Goal: Task Accomplishment & Management: Manage account settings

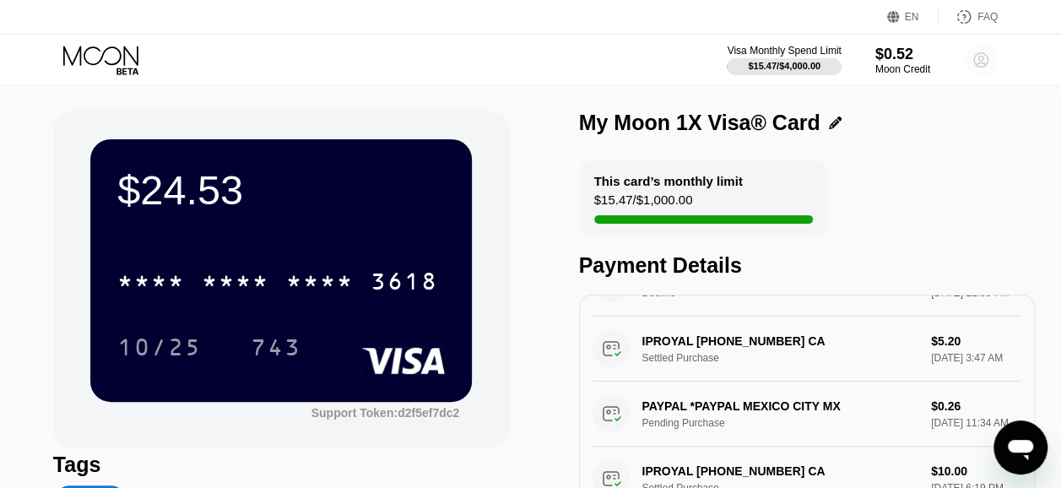
click at [972, 54] on circle at bounding box center [981, 60] width 34 height 34
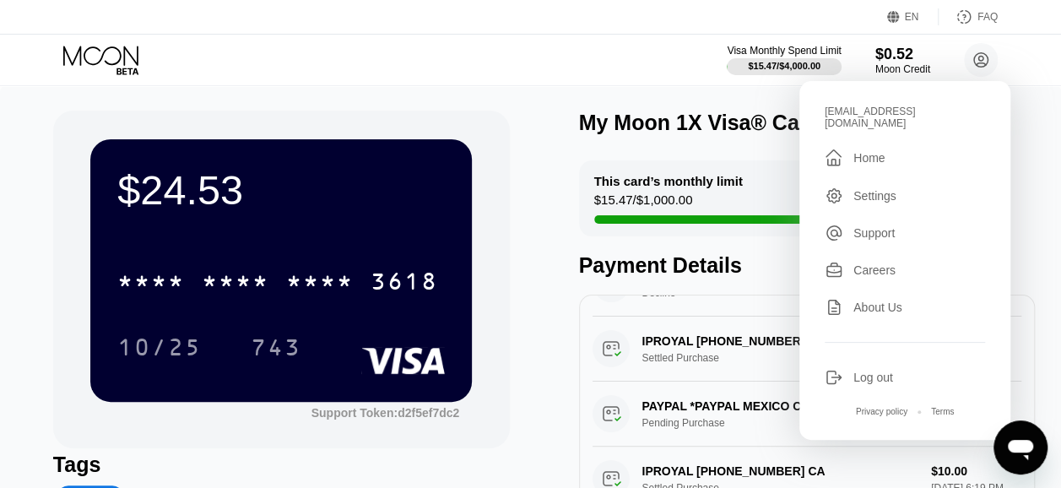
click at [870, 189] on div "Settings" at bounding box center [874, 196] width 43 height 14
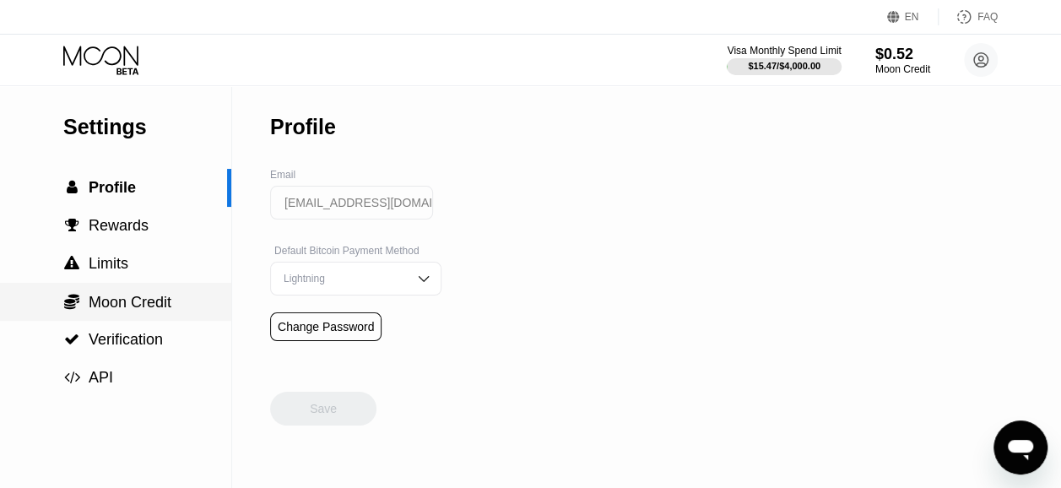
click at [159, 300] on span "Moon Credit" at bounding box center [130, 302] width 83 height 17
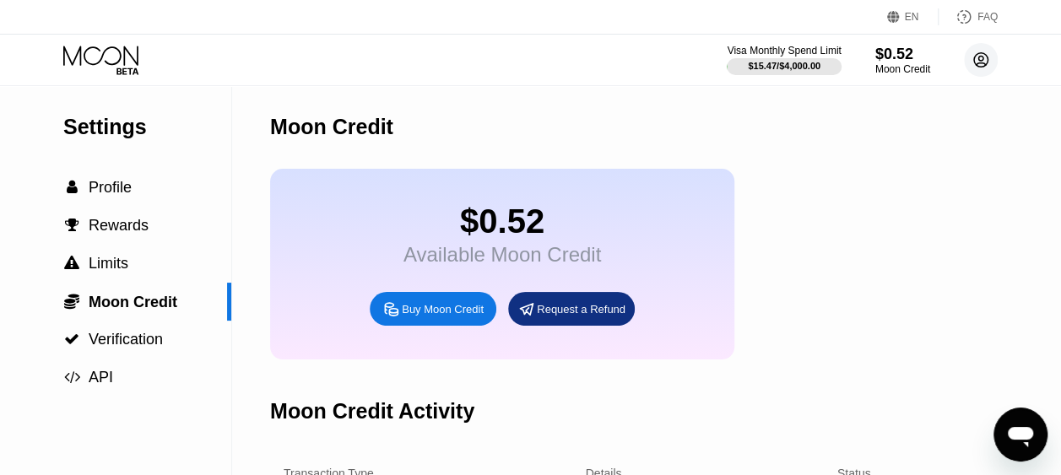
click at [986, 59] on icon at bounding box center [981, 60] width 14 height 14
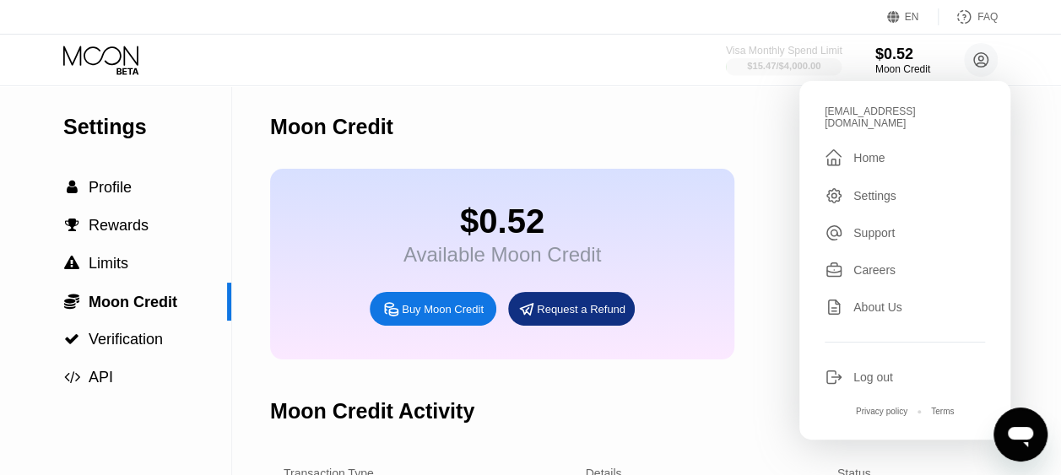
click at [764, 54] on div "Visa Monthly Spend Limit" at bounding box center [784, 51] width 116 height 12
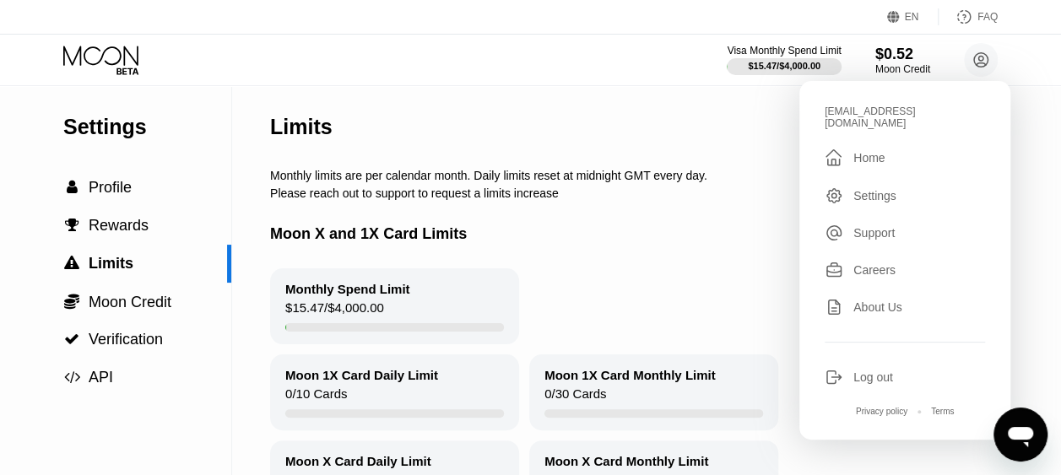
click at [737, 285] on div "Monthly Spend Limit $15.47 / $4,000.00" at bounding box center [694, 306] width 849 height 76
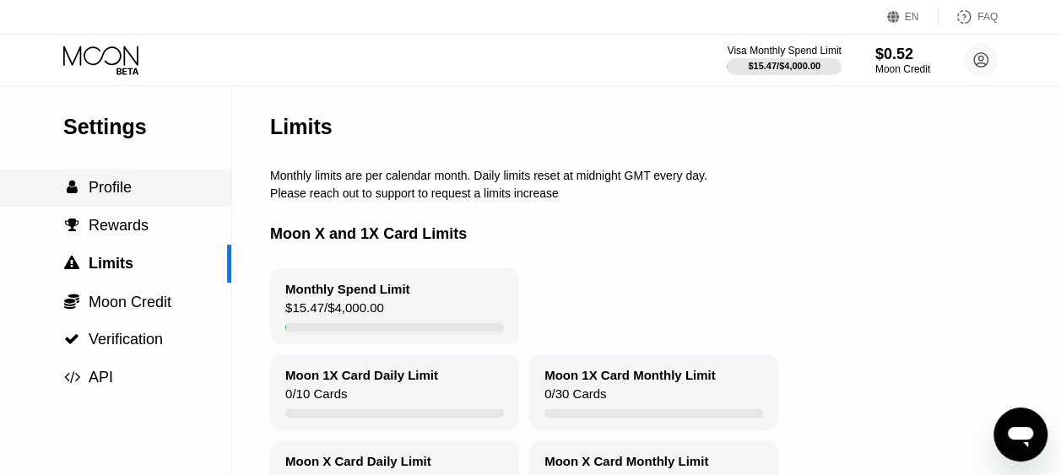
click at [118, 192] on span "Profile" at bounding box center [110, 187] width 43 height 17
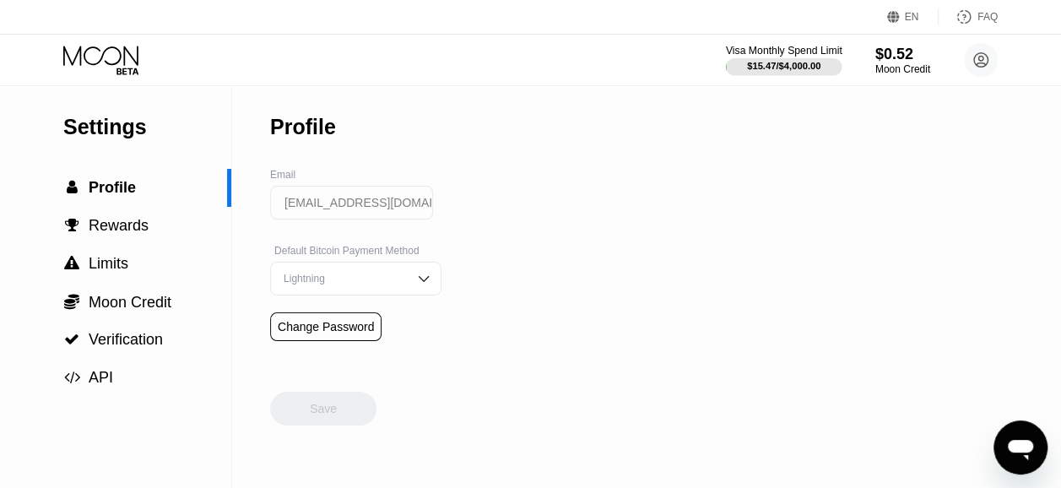
click at [804, 59] on div at bounding box center [784, 66] width 116 height 17
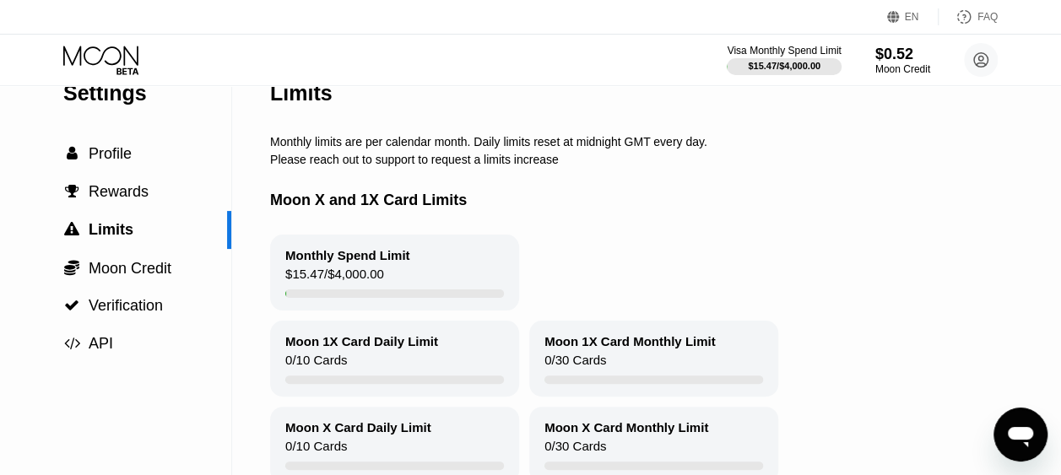
scroll to position [19, 0]
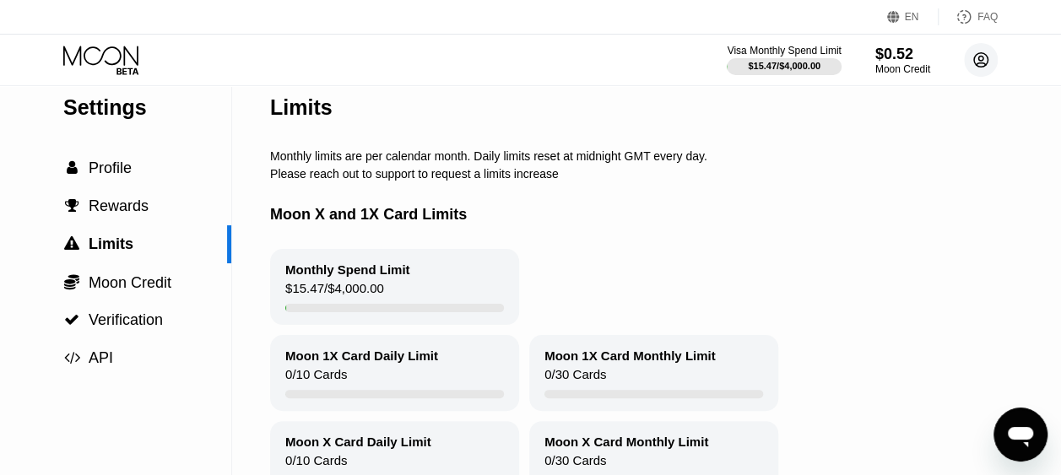
click at [967, 56] on circle at bounding box center [981, 60] width 34 height 34
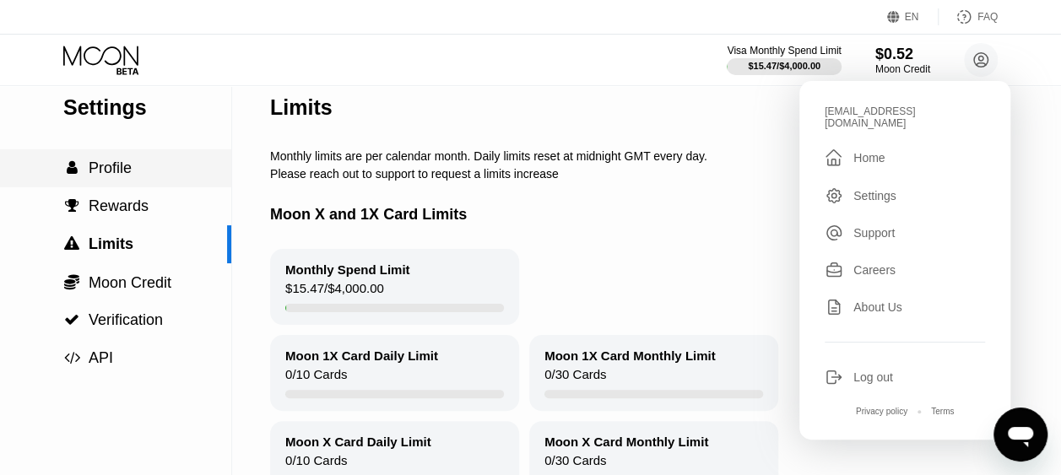
click at [121, 174] on span "Profile" at bounding box center [110, 167] width 43 height 17
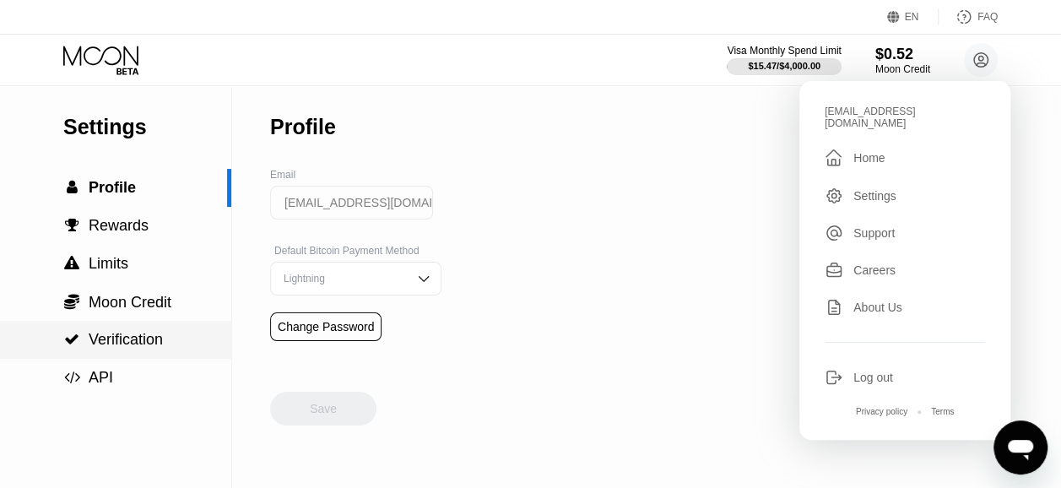
click at [134, 348] on span "Verification" at bounding box center [126, 339] width 74 height 17
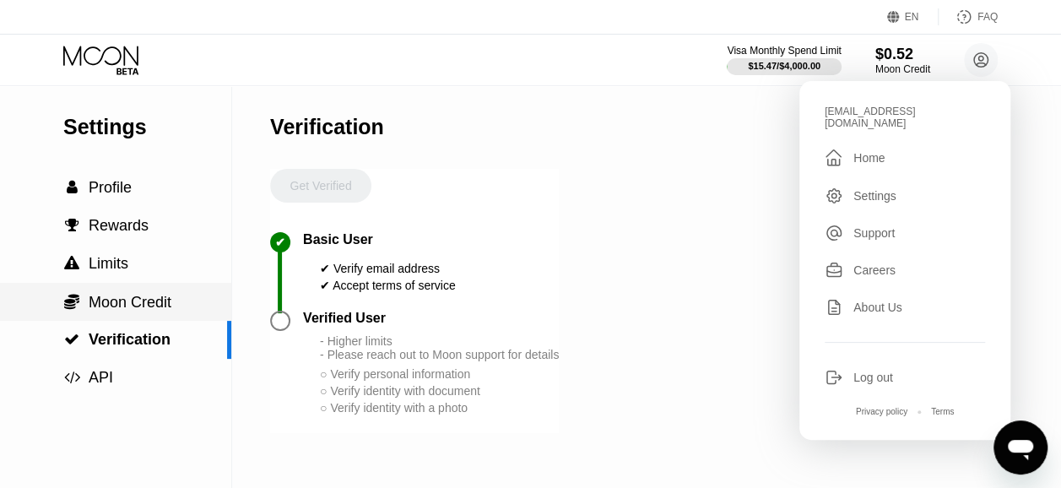
click at [140, 306] on span "Moon Credit" at bounding box center [130, 302] width 83 height 17
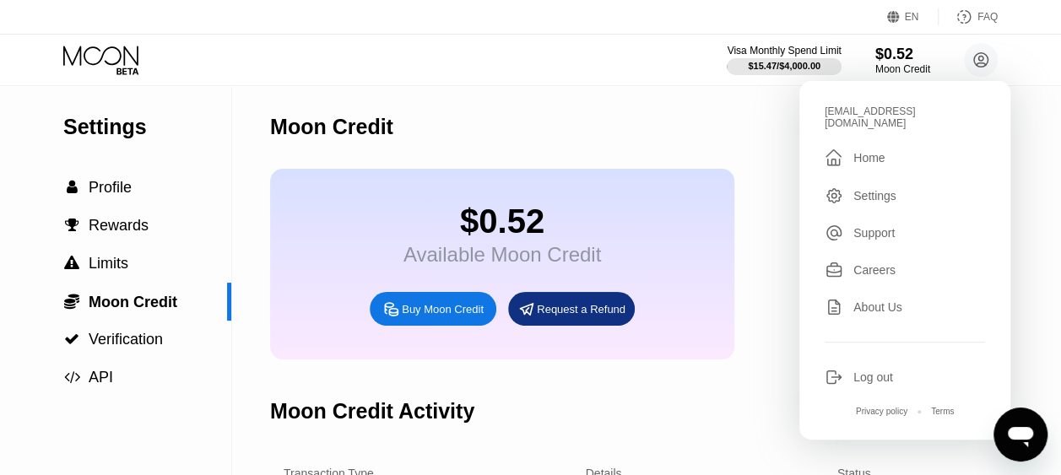
click at [568, 97] on div "Moon Credit" at bounding box center [711, 127] width 882 height 84
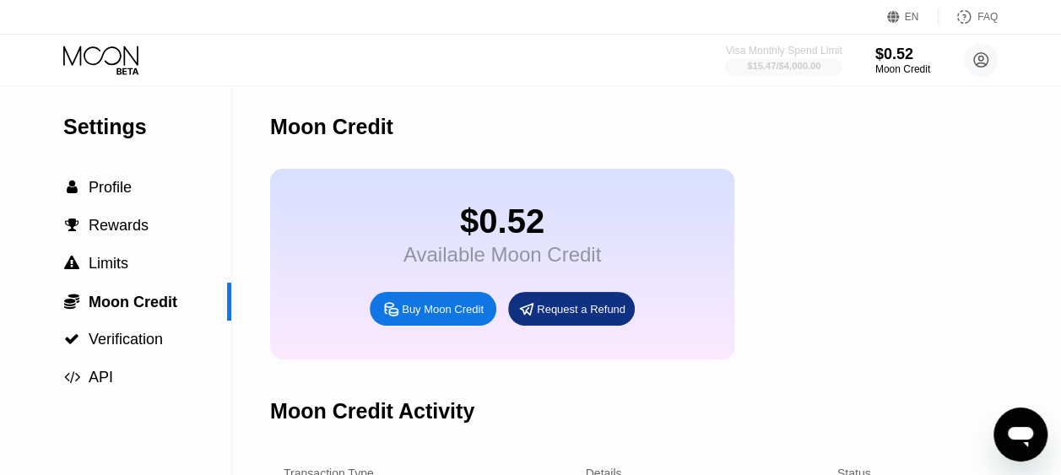
click at [797, 47] on div "Visa Monthly Spend Limit" at bounding box center [784, 51] width 116 height 12
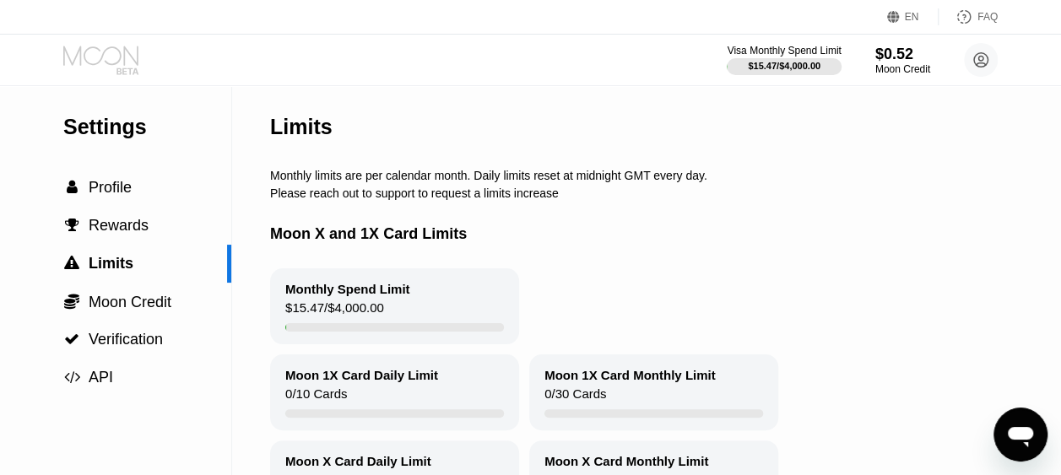
click at [112, 52] on icon at bounding box center [102, 61] width 78 height 30
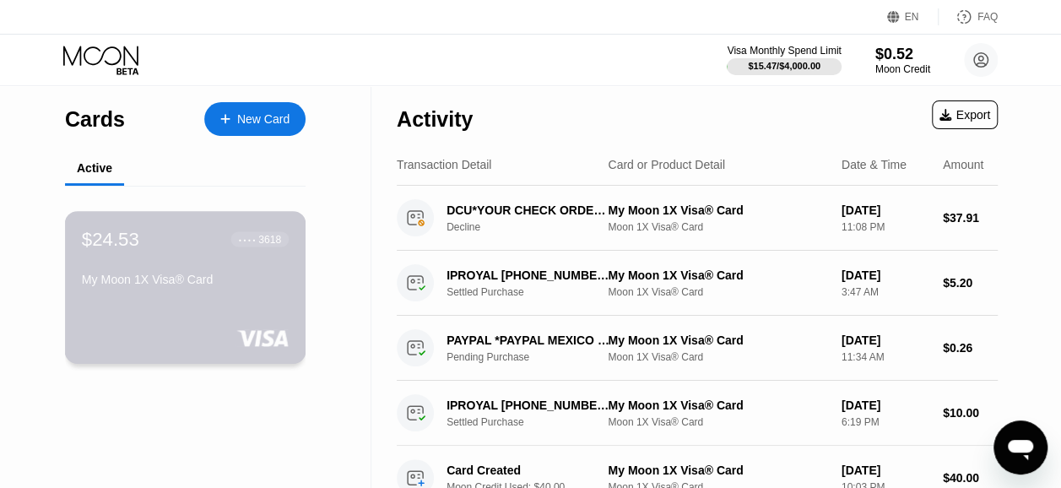
click at [263, 293] on div "My Moon 1X Visa® Card" at bounding box center [185, 283] width 207 height 20
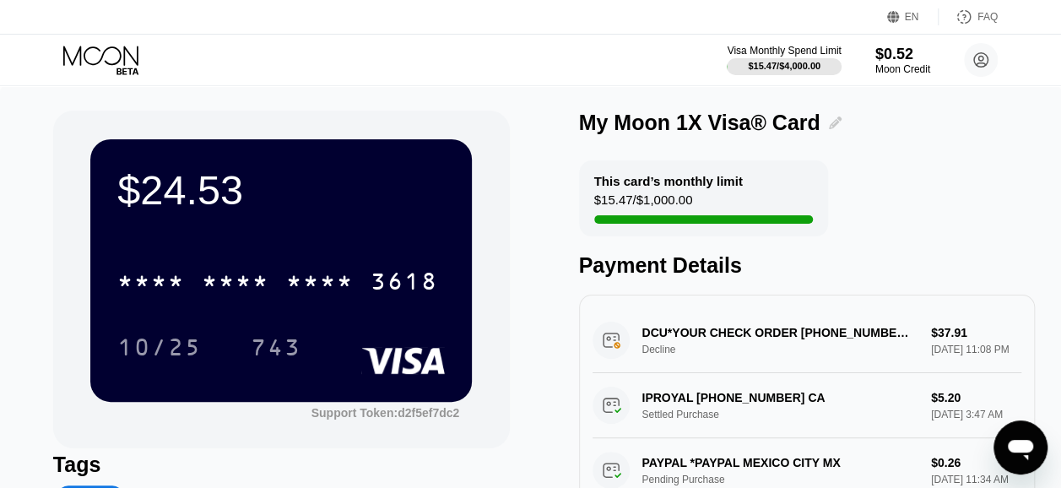
click at [829, 122] on icon at bounding box center [835, 122] width 13 height 13
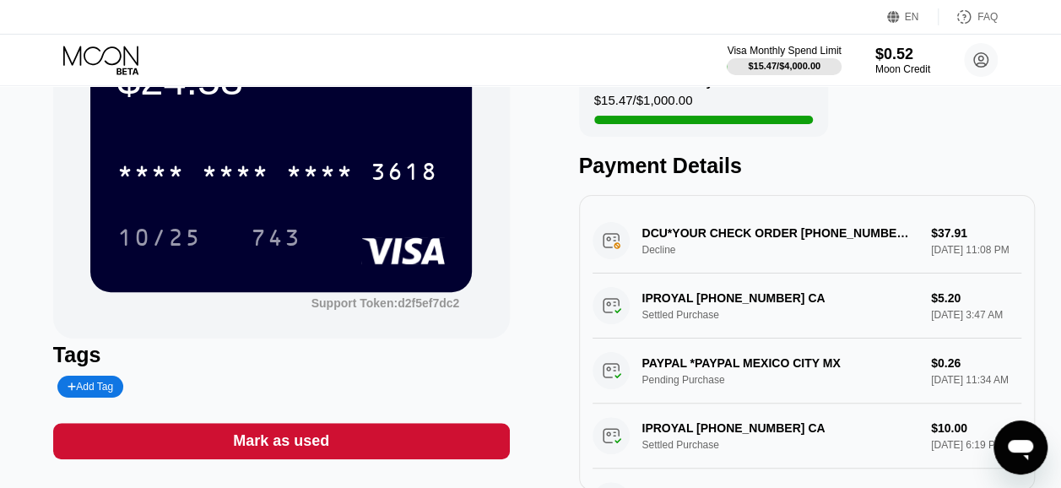
scroll to position [116, 0]
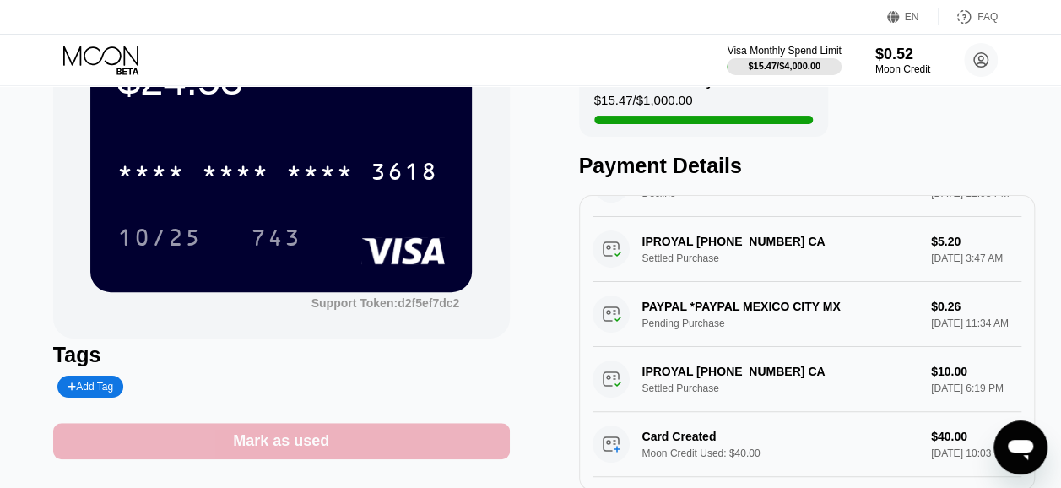
click at [402, 443] on div "Mark as used" at bounding box center [281, 441] width 456 height 36
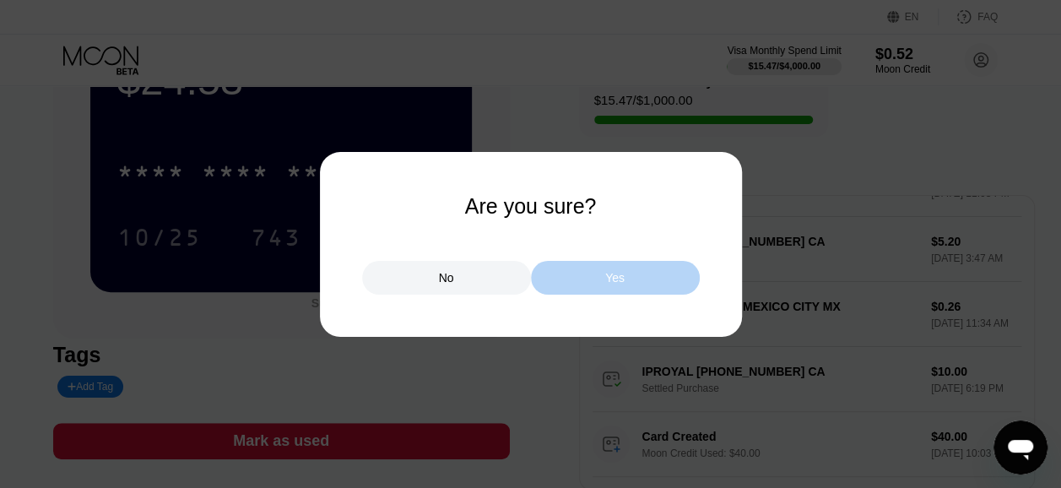
click at [622, 274] on div "Yes" at bounding box center [614, 277] width 19 height 15
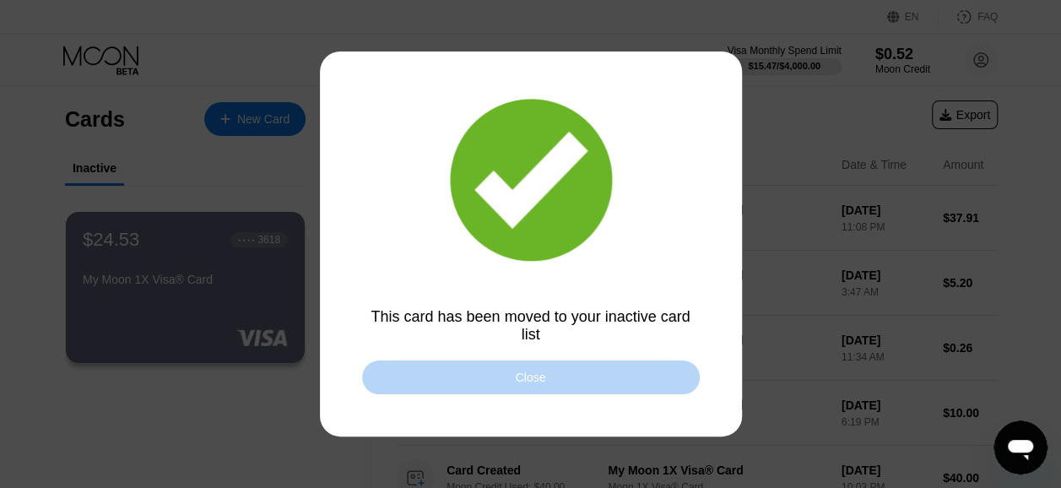
click at [545, 381] on div "Close" at bounding box center [531, 377] width 338 height 34
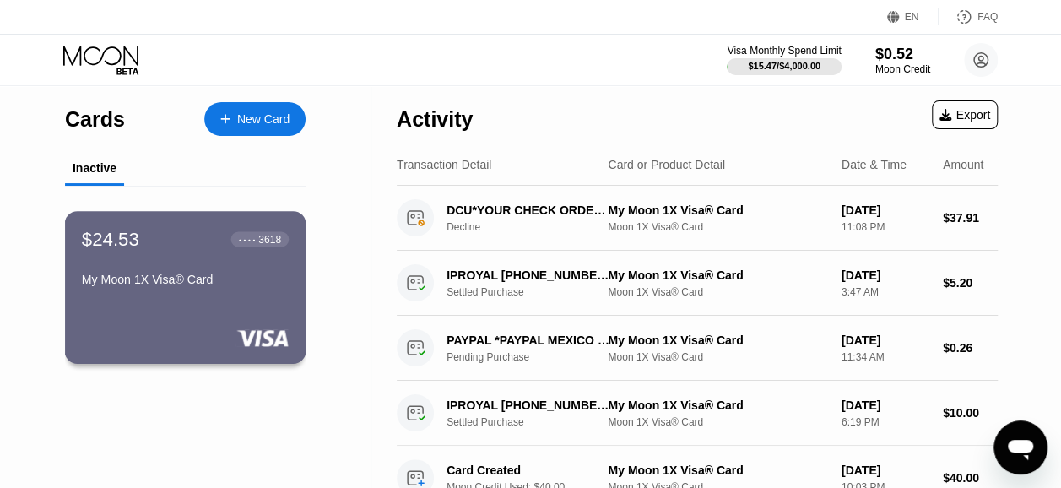
click at [265, 329] on div "$24.53 ● ● ● ● 3618 My Moon 1X Visa® Card" at bounding box center [185, 287] width 241 height 153
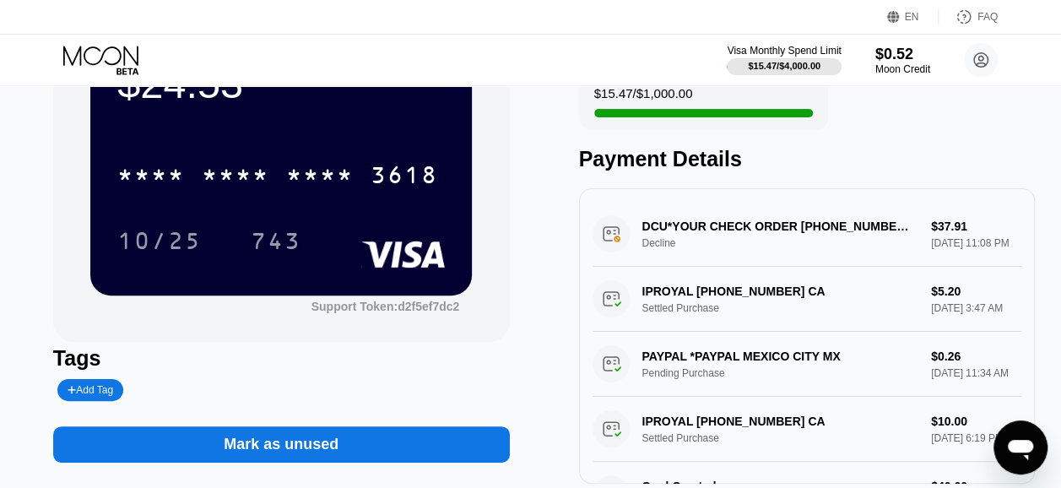
scroll to position [132, 0]
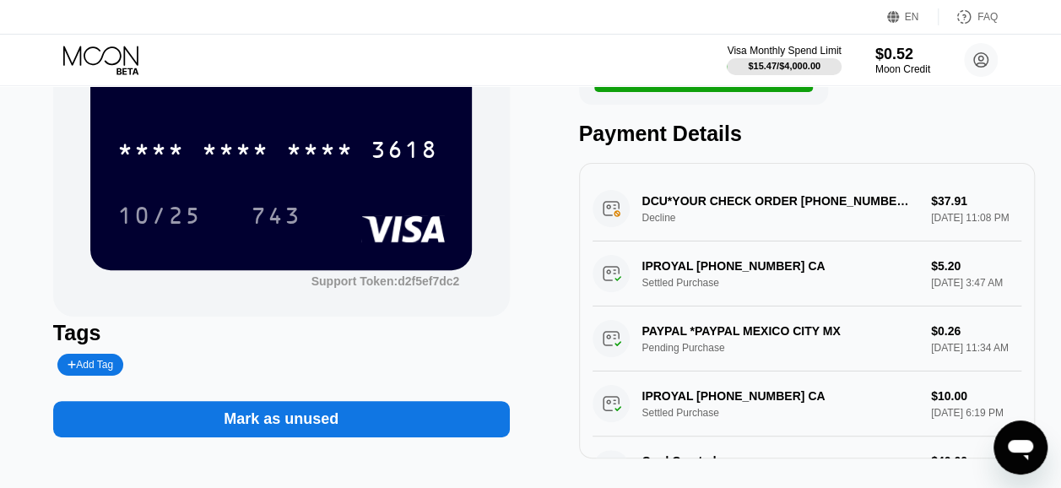
click at [337, 424] on div "Mark as unused" at bounding box center [281, 419] width 456 height 36
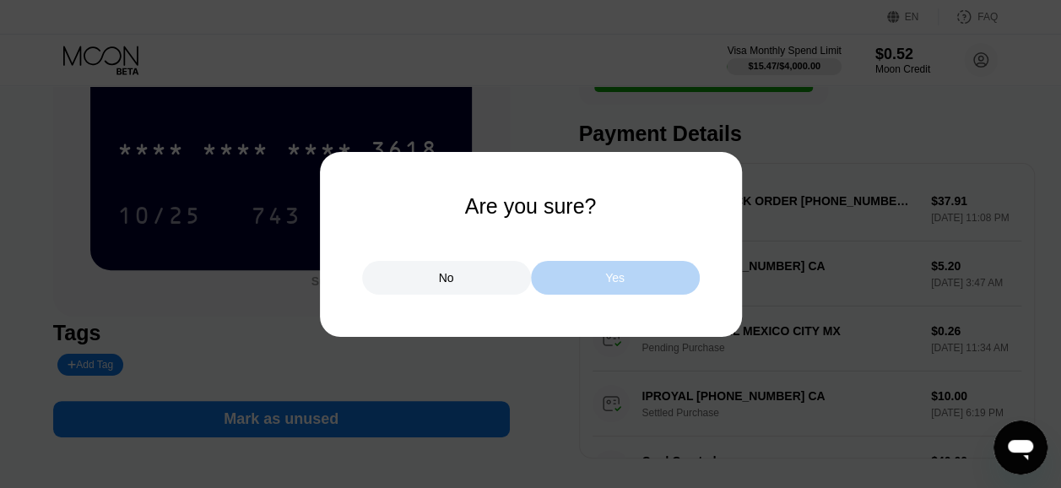
click at [641, 284] on div "Yes" at bounding box center [615, 278] width 169 height 34
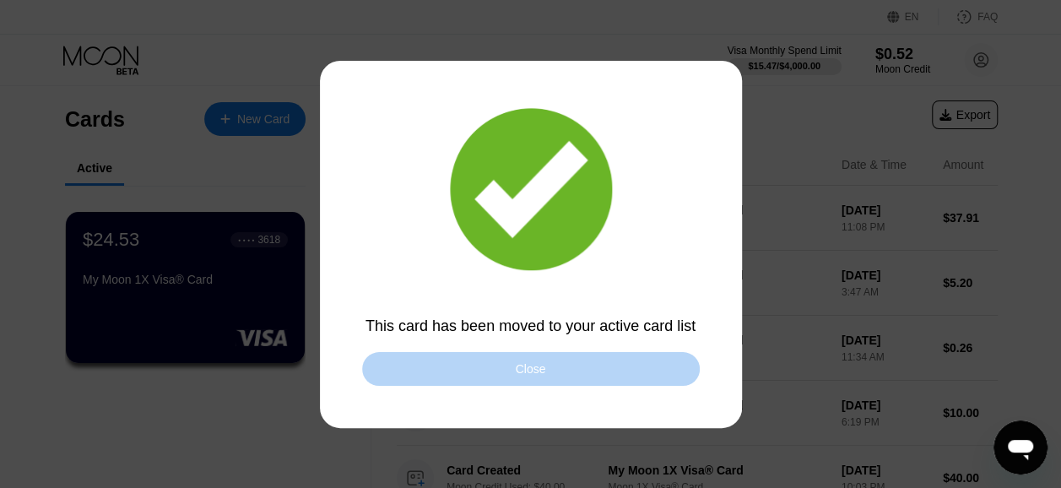
click at [555, 373] on div "Close" at bounding box center [531, 369] width 338 height 34
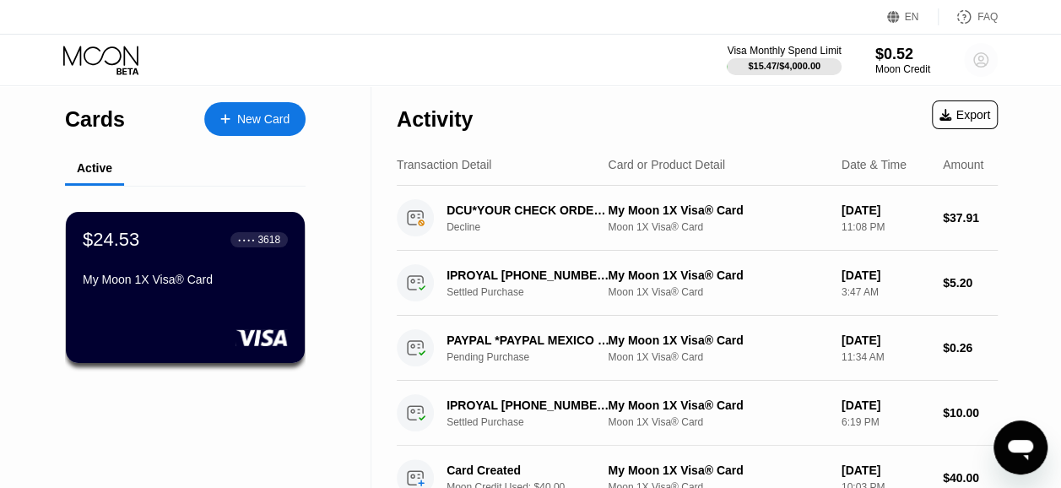
click at [980, 56] on icon at bounding box center [980, 60] width 9 height 9
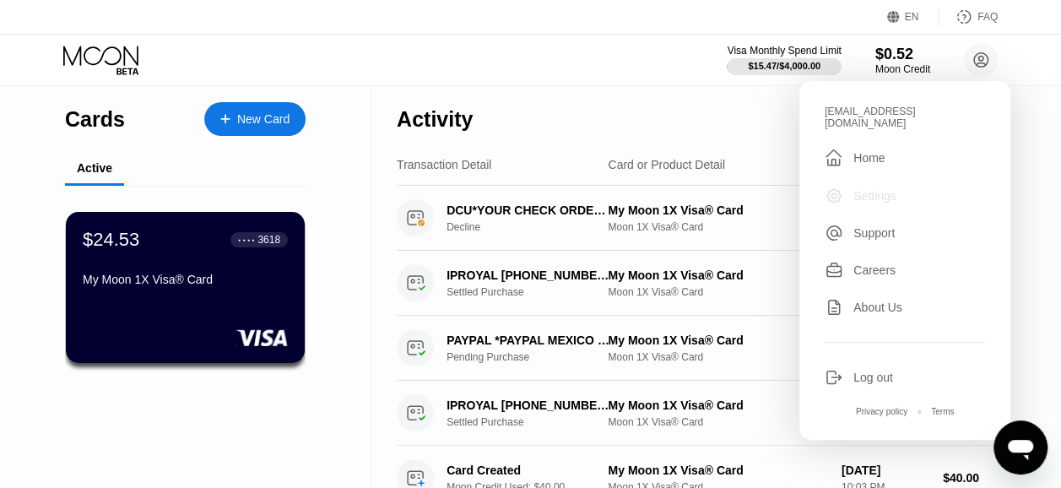
click at [868, 189] on div "Settings" at bounding box center [874, 196] width 43 height 14
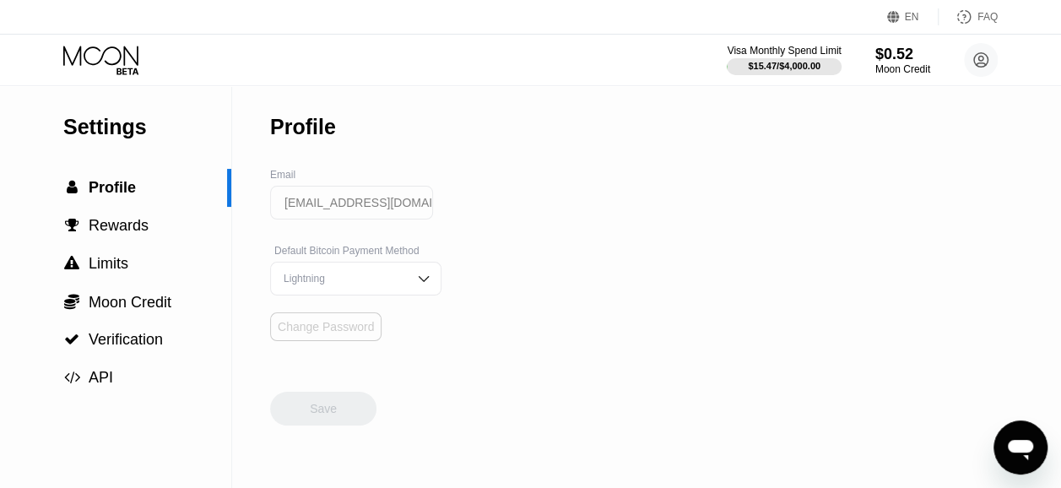
click at [344, 333] on div "Change Password" at bounding box center [326, 327] width 96 height 14
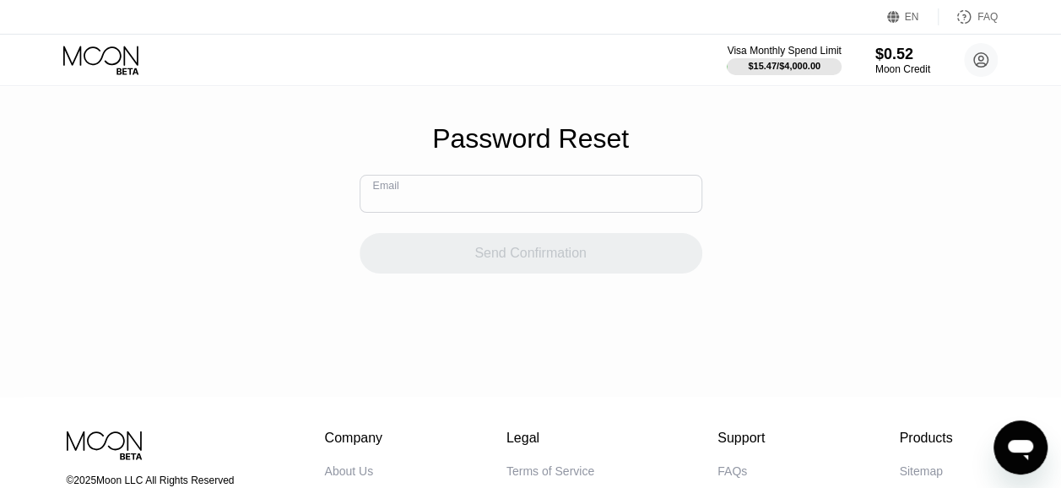
click at [405, 200] on input "text" at bounding box center [530, 194] width 343 height 38
type input "firstkingy03@gmail.com"
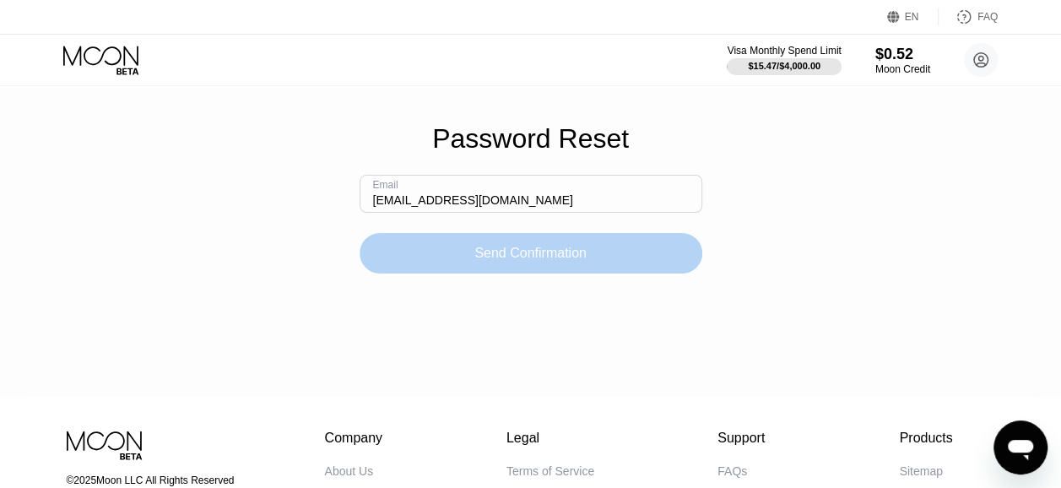
click at [516, 262] on div "Send Confirmation" at bounding box center [530, 253] width 112 height 17
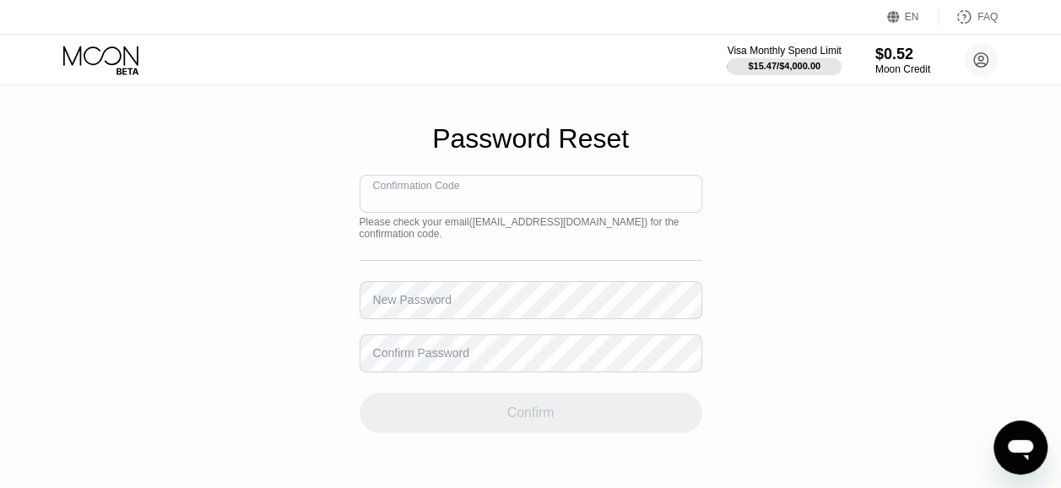
click at [432, 213] on input at bounding box center [530, 194] width 343 height 38
paste input "971281"
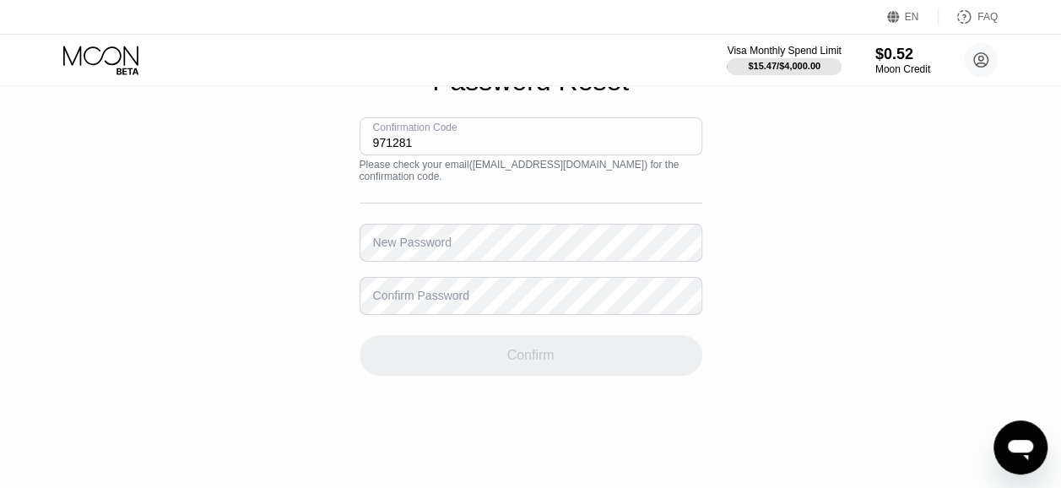
scroll to position [71, 0]
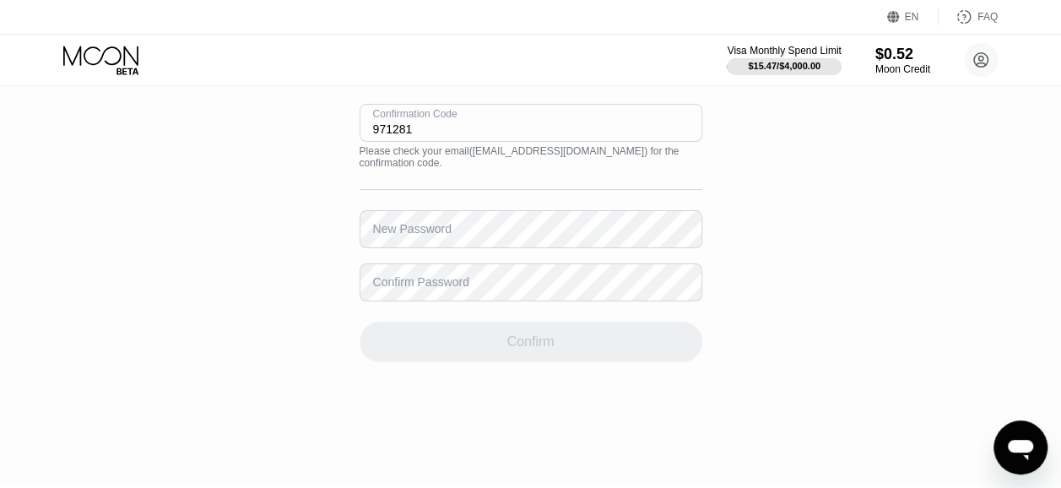
type input "971281"
click at [432, 219] on div "New Password" at bounding box center [530, 229] width 343 height 38
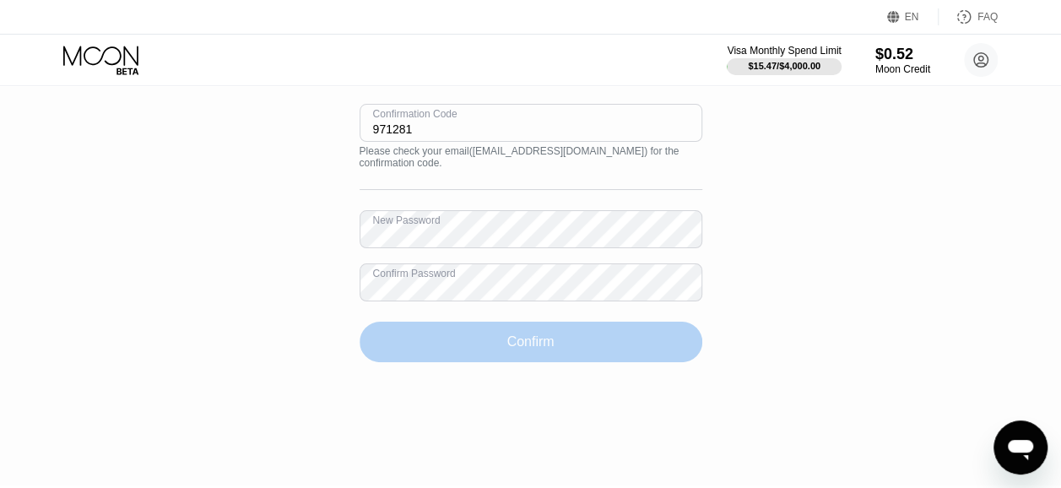
click at [537, 346] on div "Confirm" at bounding box center [529, 341] width 47 height 17
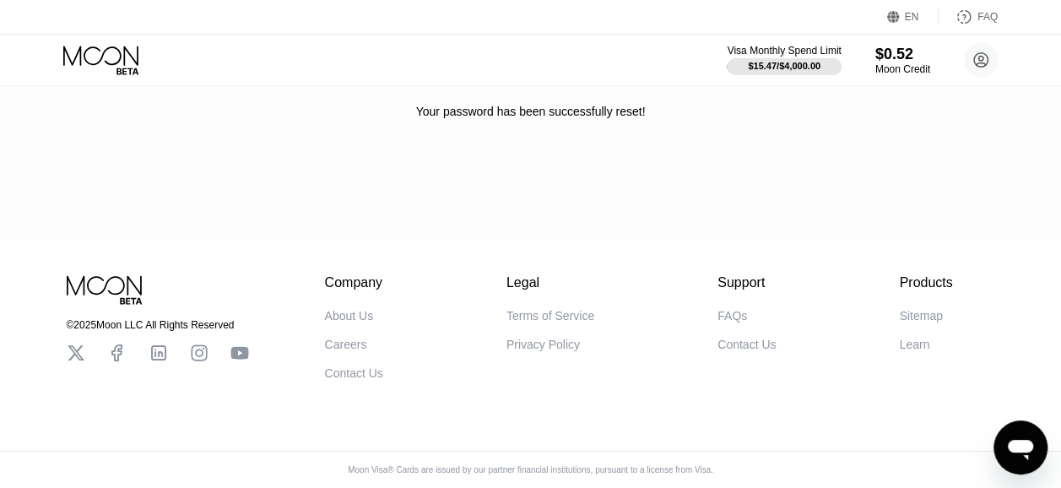
scroll to position [0, 0]
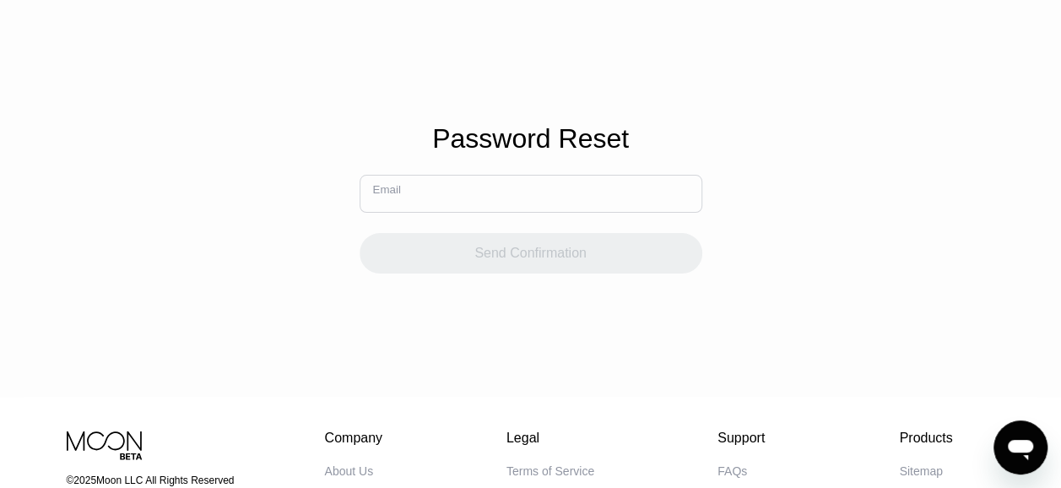
click at [460, 210] on input "text" at bounding box center [530, 194] width 343 height 38
